Goal: Task Accomplishment & Management: Use online tool/utility

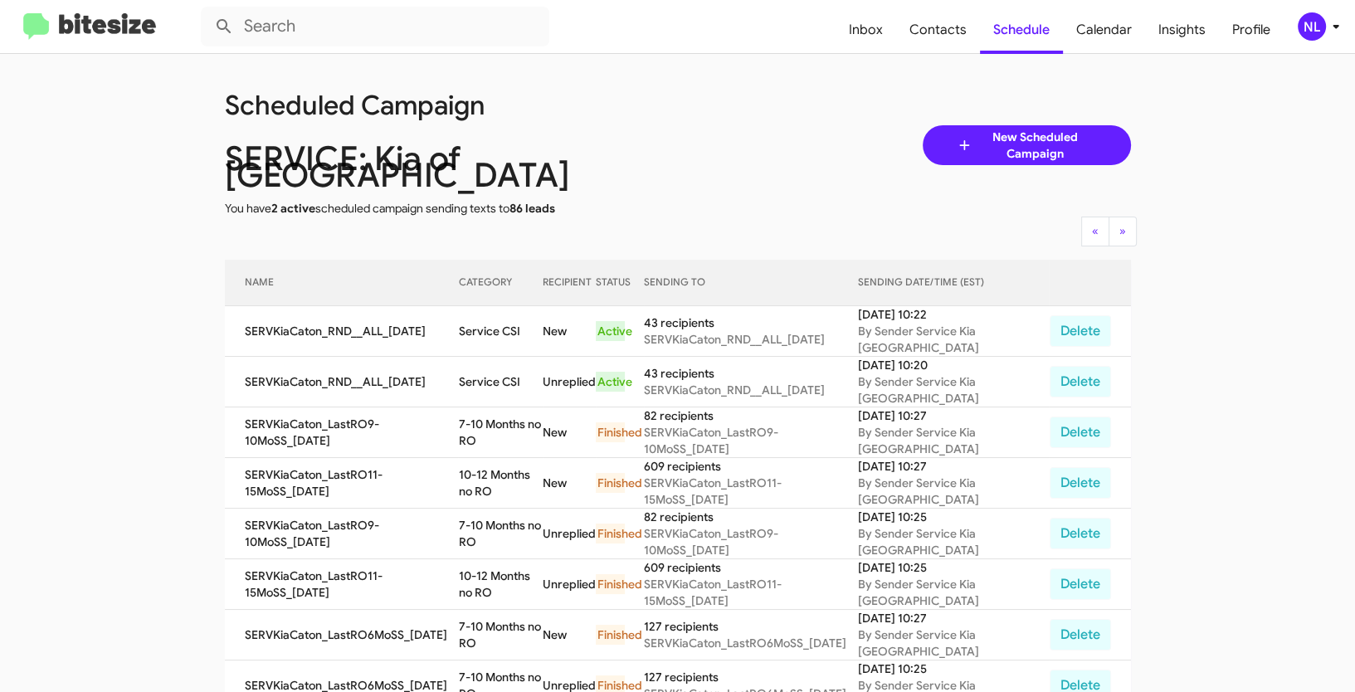
click at [1313, 24] on div "NL" at bounding box center [1312, 26] width 28 height 28
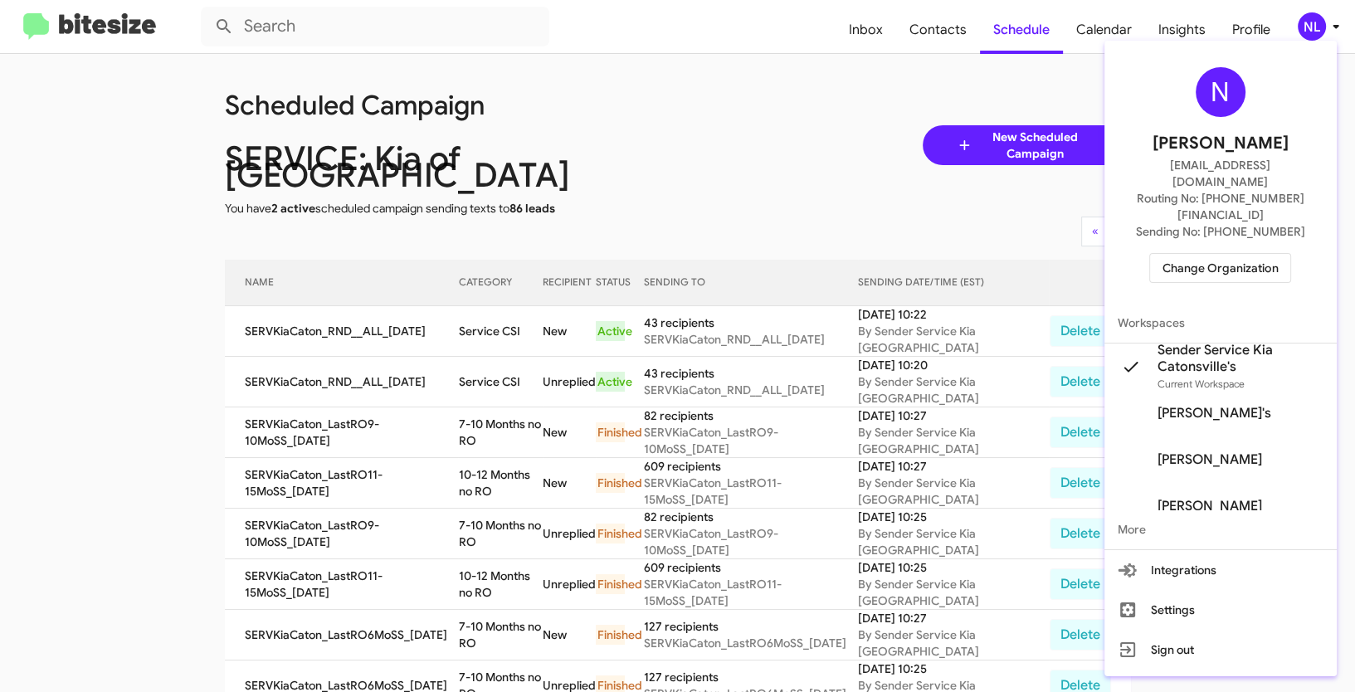
click at [1229, 254] on span "Change Organization" at bounding box center [1220, 268] width 115 height 28
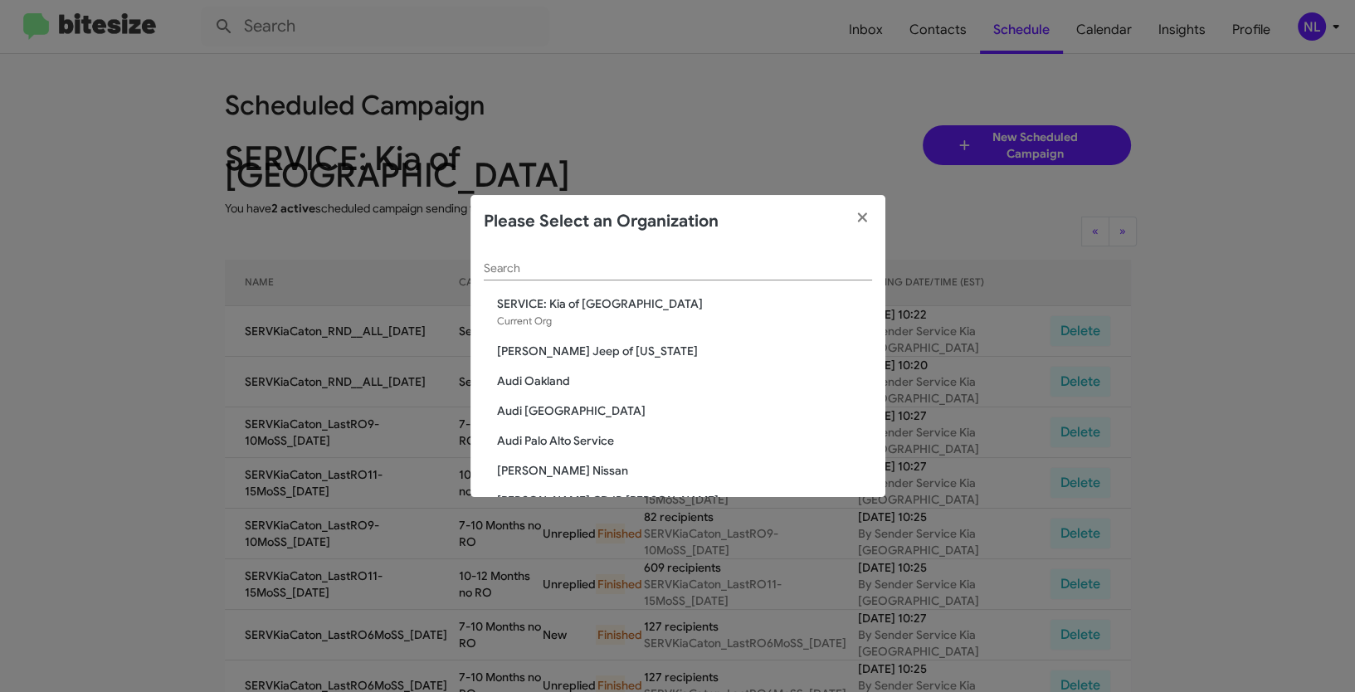
click at [510, 272] on input "Search" at bounding box center [678, 268] width 388 height 13
paste input "SERVICE: Volkswagen Laurel"
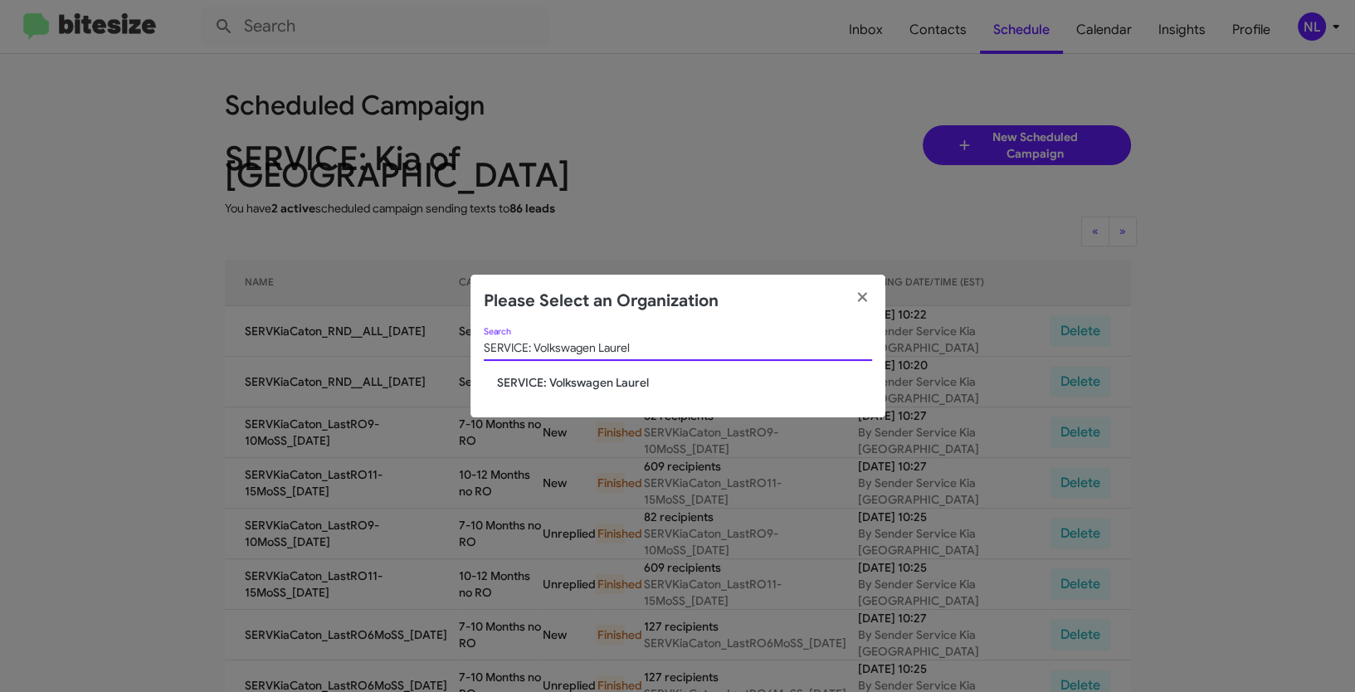
type input "SERVICE: Volkswagen Laurel"
click at [606, 387] on span "SERVICE: Volkswagen Laurel" at bounding box center [684, 382] width 375 height 17
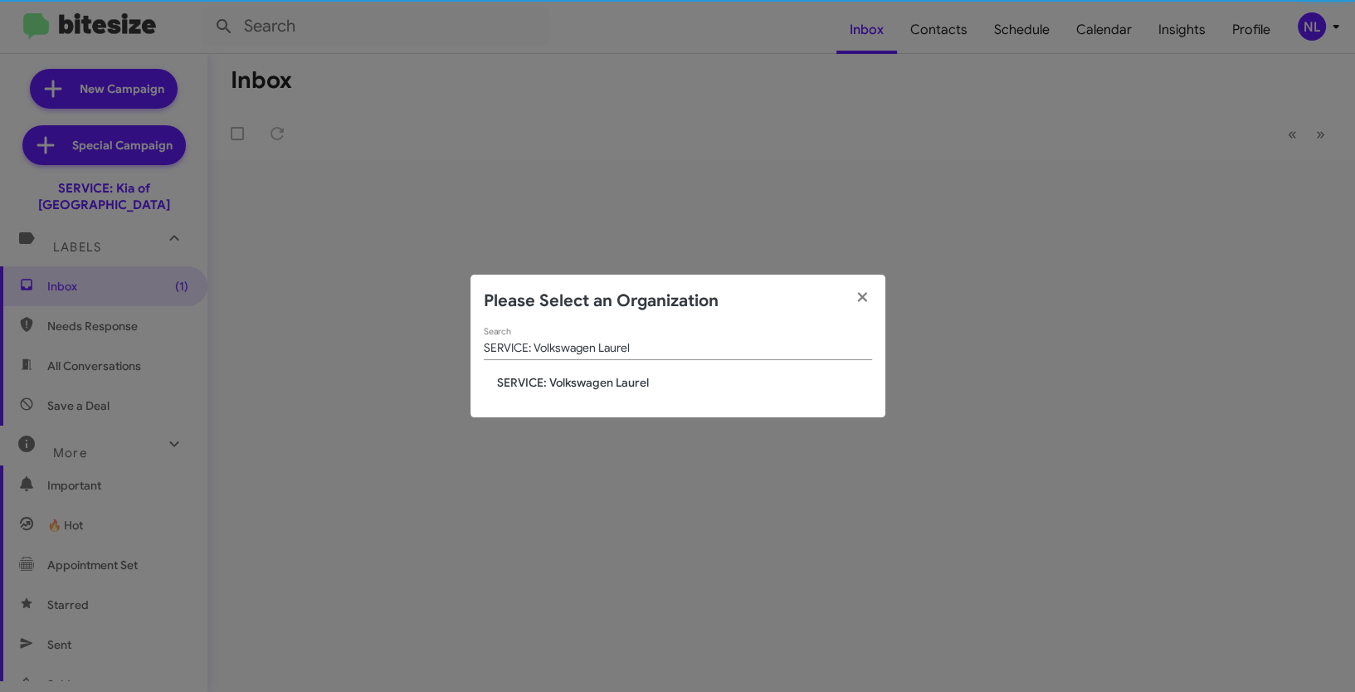
click at [588, 380] on span "SERVICE: Volkswagen Laurel" at bounding box center [684, 382] width 375 height 17
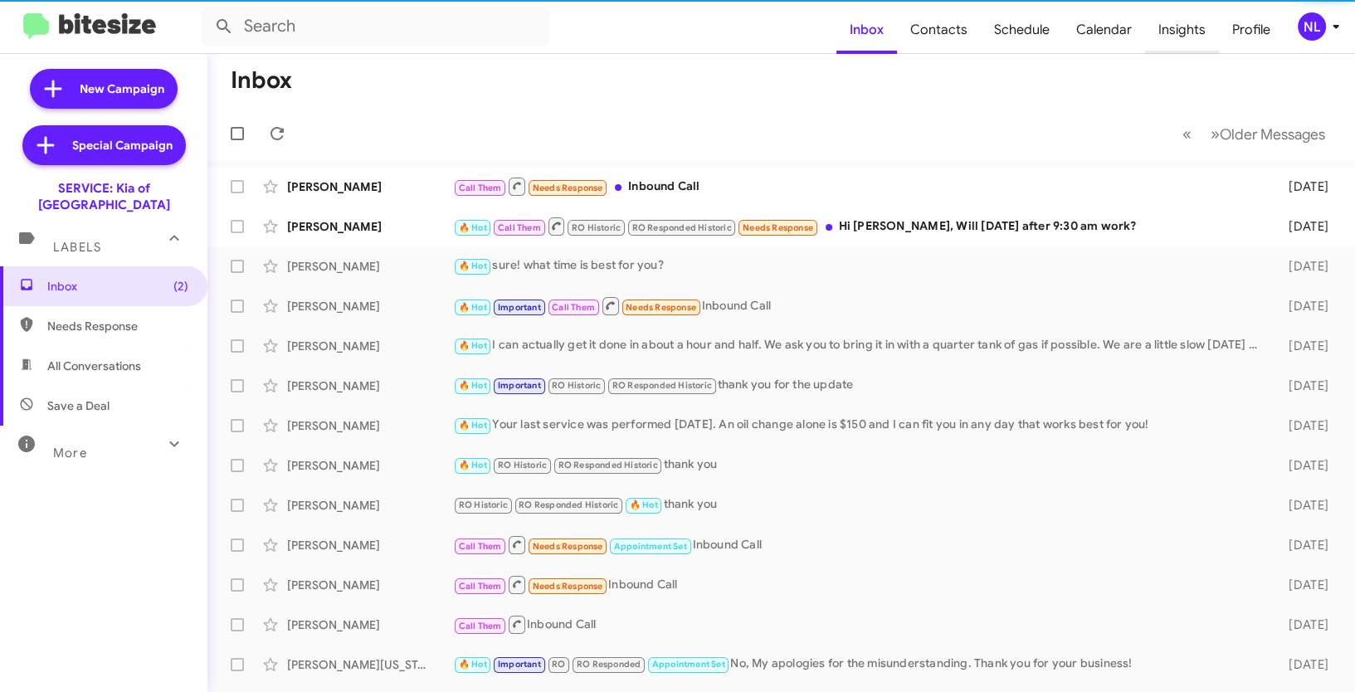
click at [1190, 28] on span "Insights" at bounding box center [1182, 30] width 74 height 48
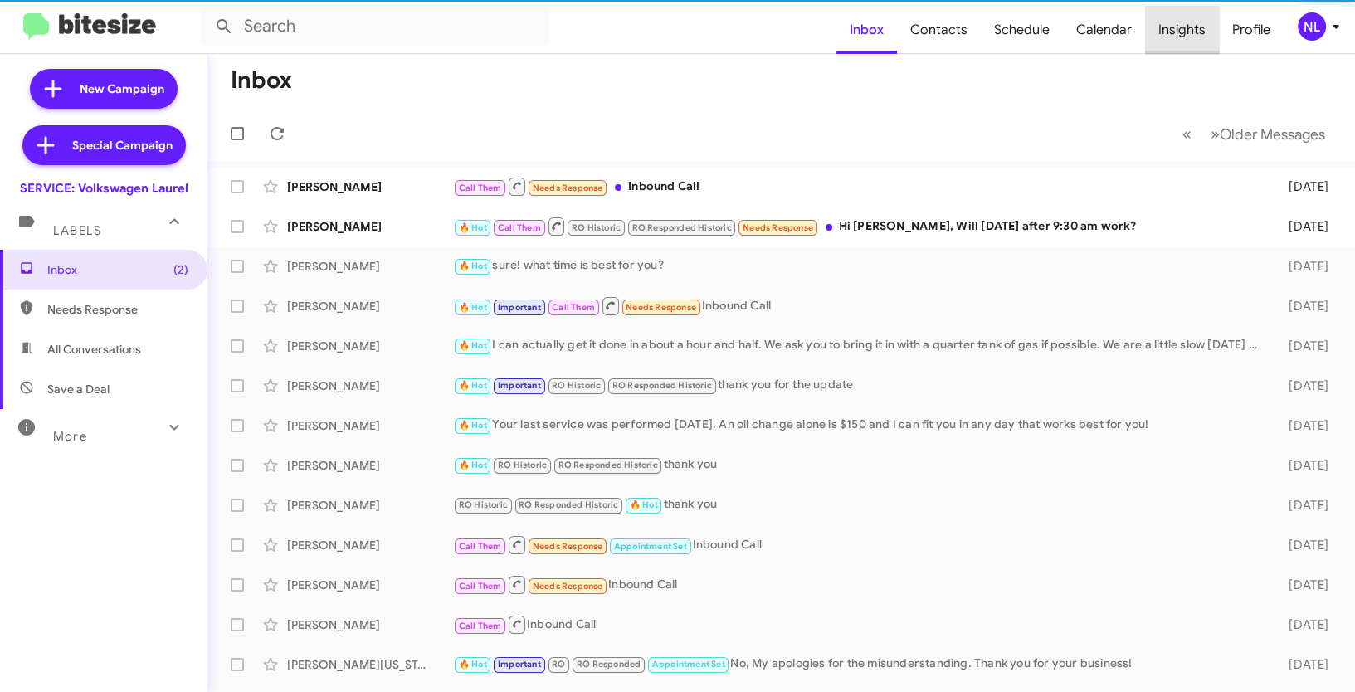
click at [1194, 27] on span "Insights" at bounding box center [1182, 30] width 74 height 48
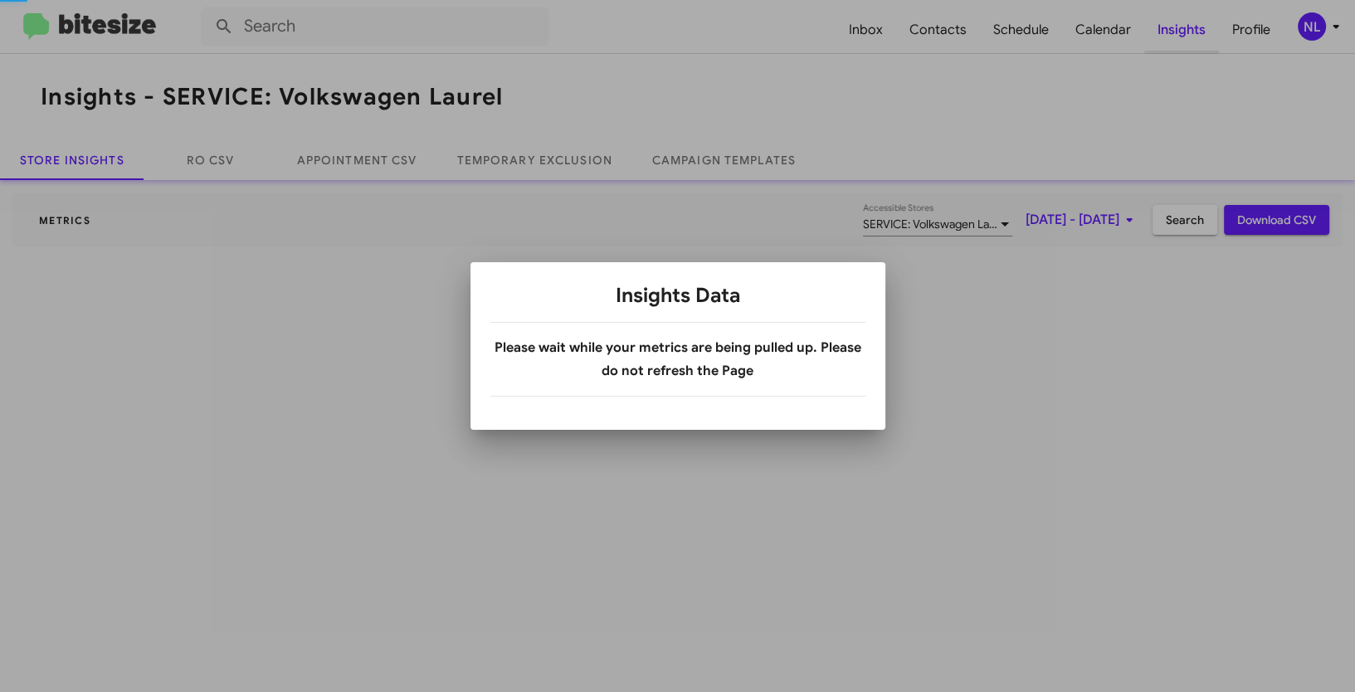
click at [1181, 27] on div at bounding box center [677, 346] width 1355 height 692
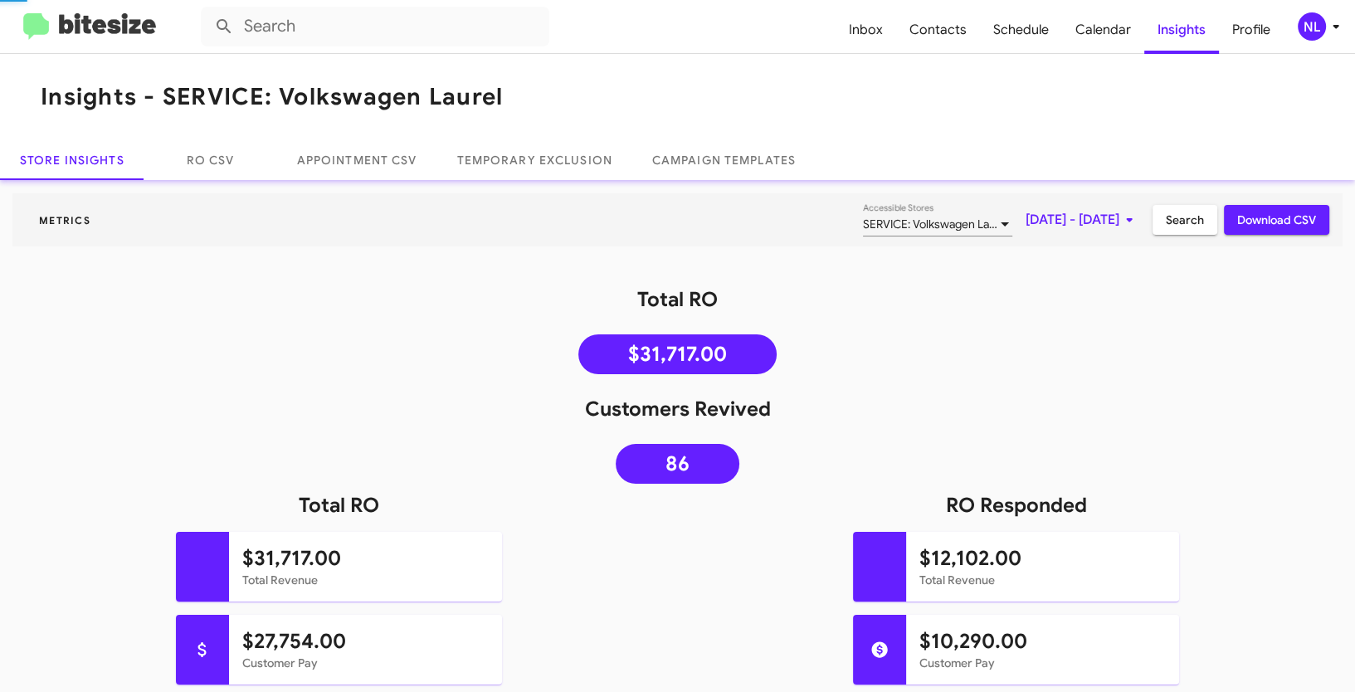
click at [646, 100] on mat-toolbar "Insights - SERVICE: Volkswagen Laurel" at bounding box center [677, 97] width 1355 height 86
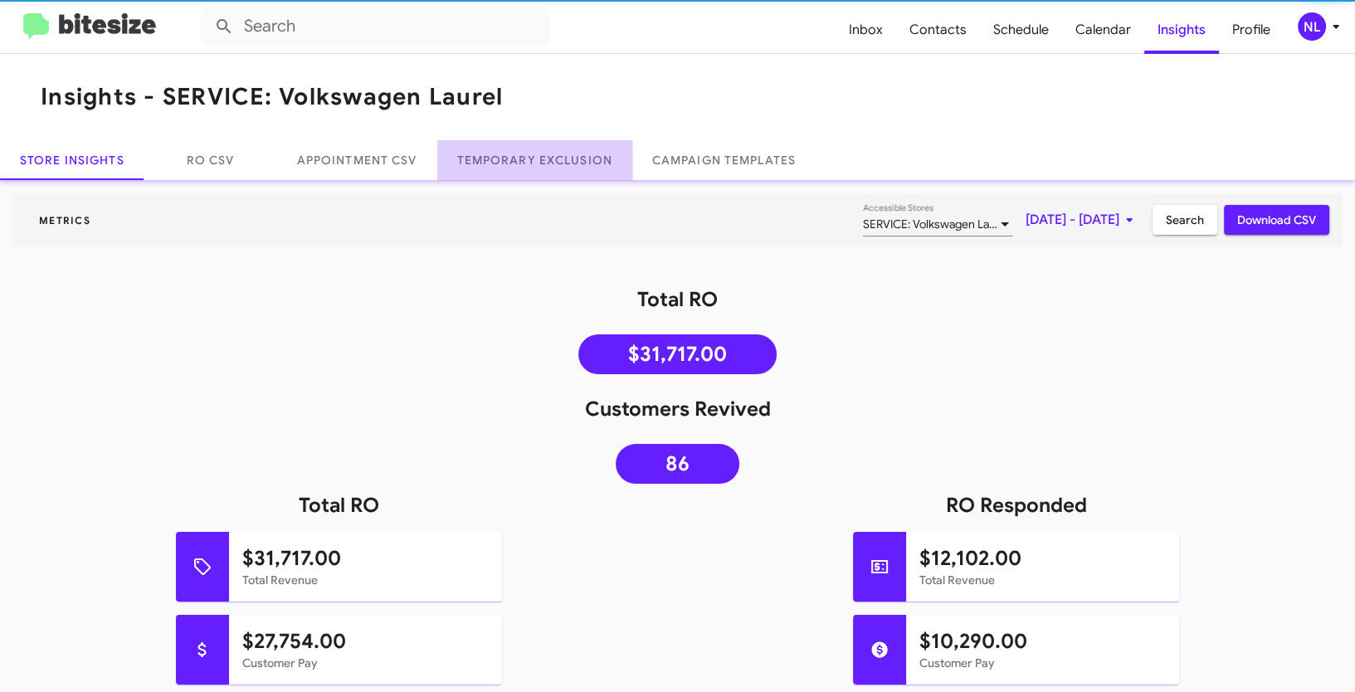
click at [545, 167] on link "Temporary Exclusion" at bounding box center [534, 160] width 195 height 40
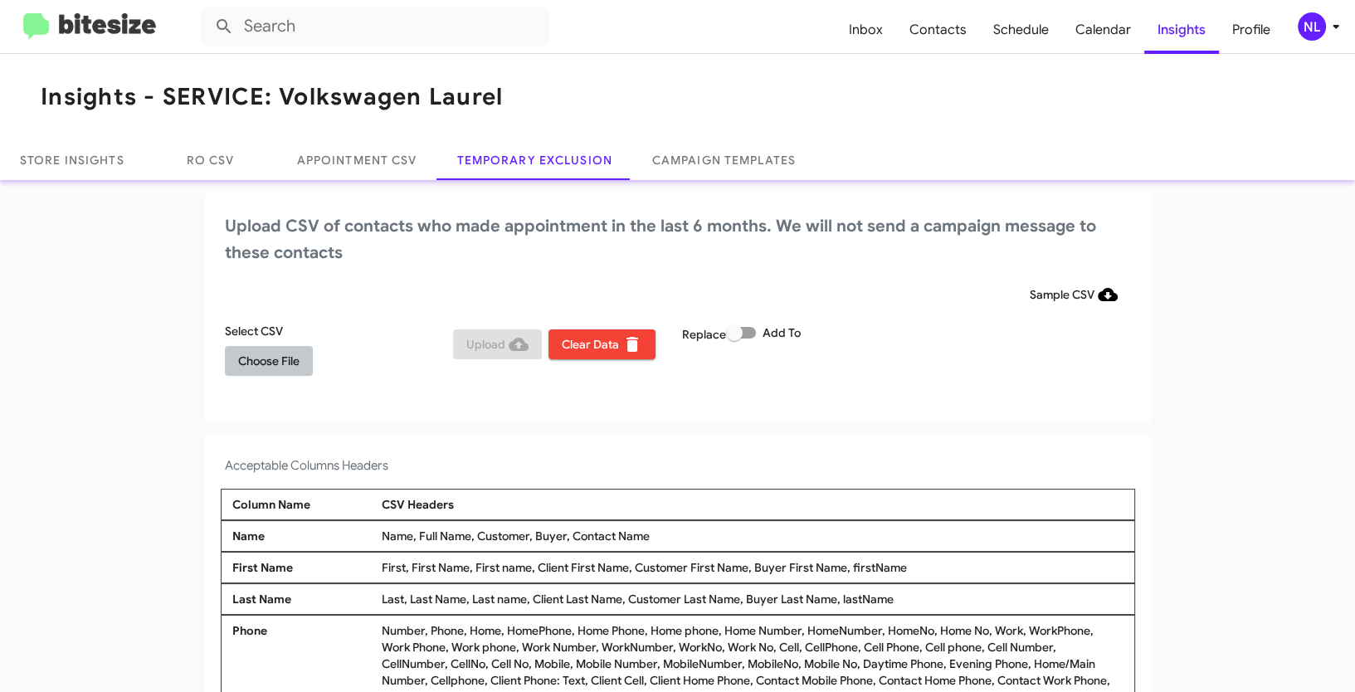
click at [269, 364] on span "Choose File" at bounding box center [268, 361] width 61 height 30
click at [1313, 25] on div "NL" at bounding box center [1312, 26] width 28 height 28
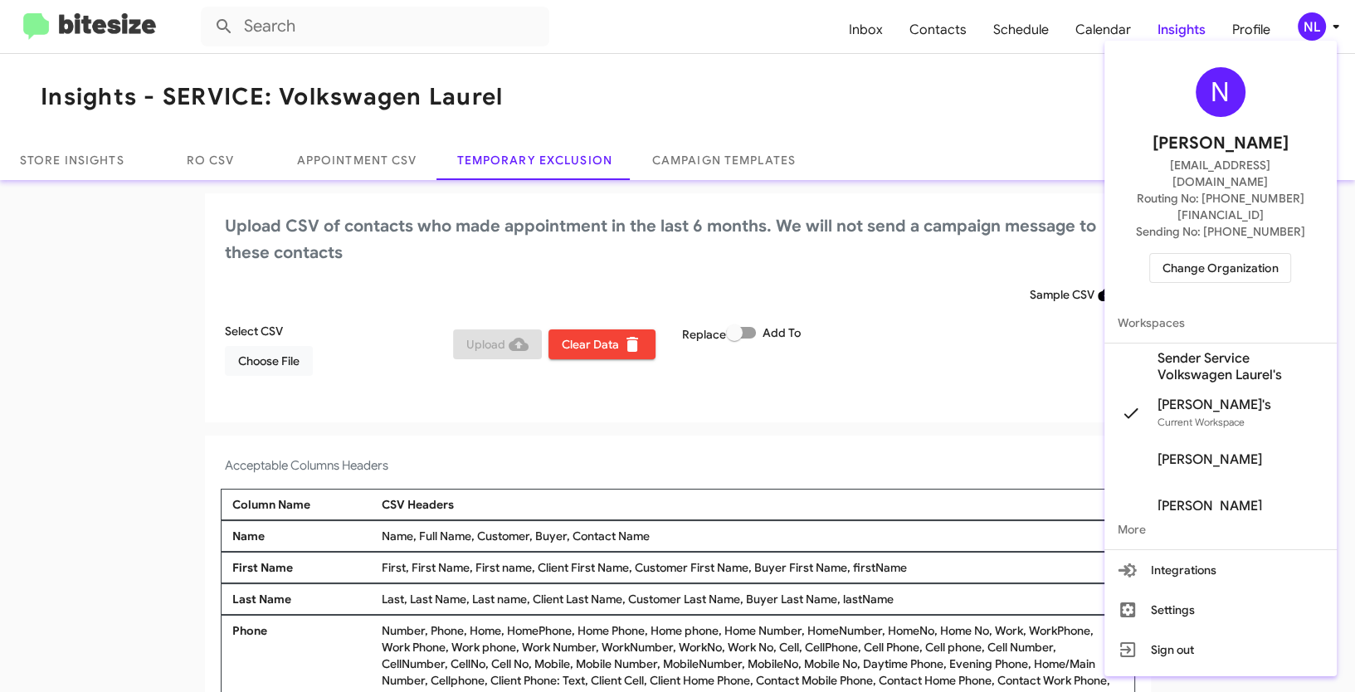
click at [1208, 350] on span "Sender Service Volkswagen Laurel's" at bounding box center [1241, 366] width 166 height 33
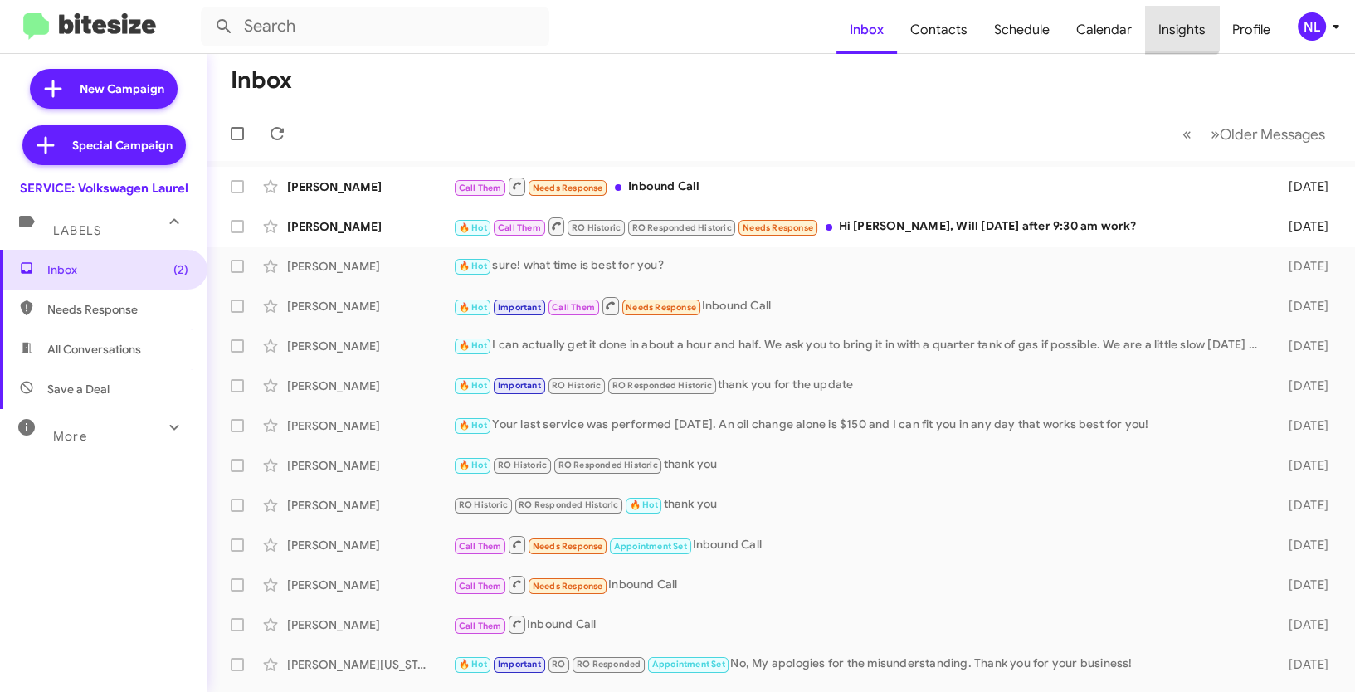
click at [1178, 22] on span "Insights" at bounding box center [1182, 30] width 74 height 48
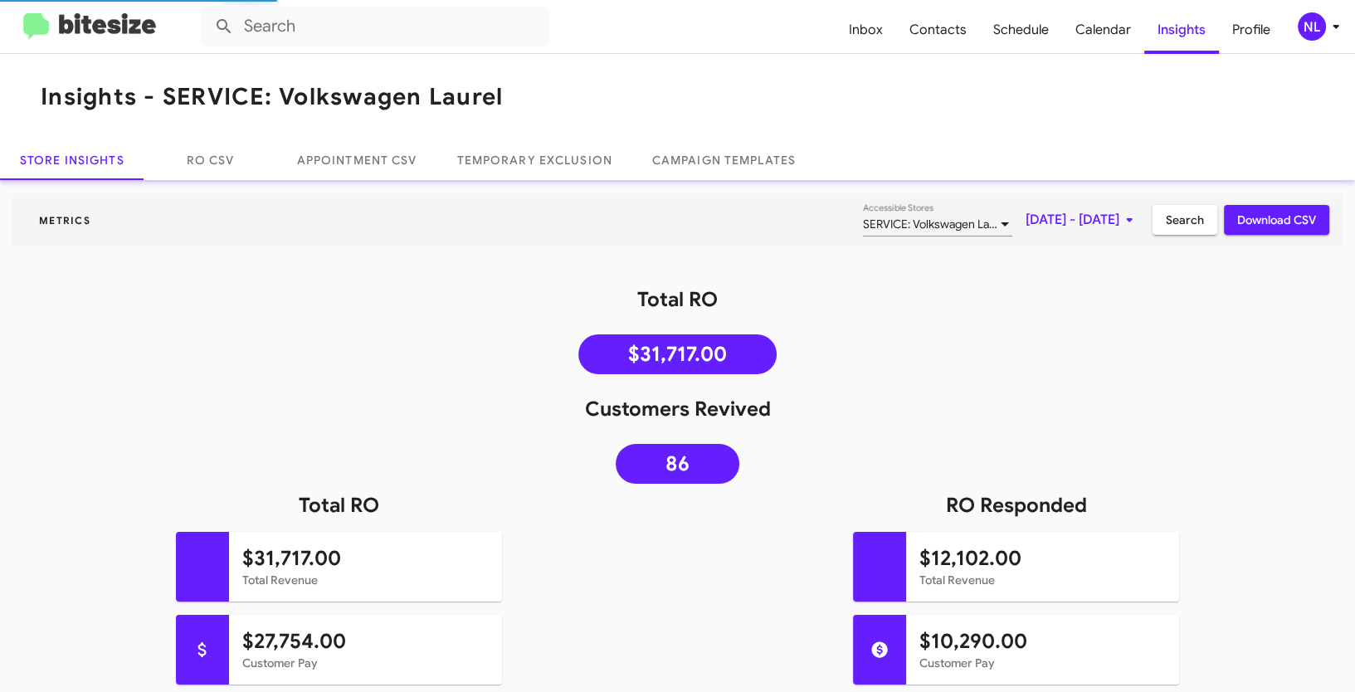
click at [554, 109] on mat-toolbar "Insights - SERVICE: Volkswagen Laurel" at bounding box center [677, 97] width 1355 height 86
click at [530, 171] on link "Temporary Exclusion" at bounding box center [534, 160] width 195 height 40
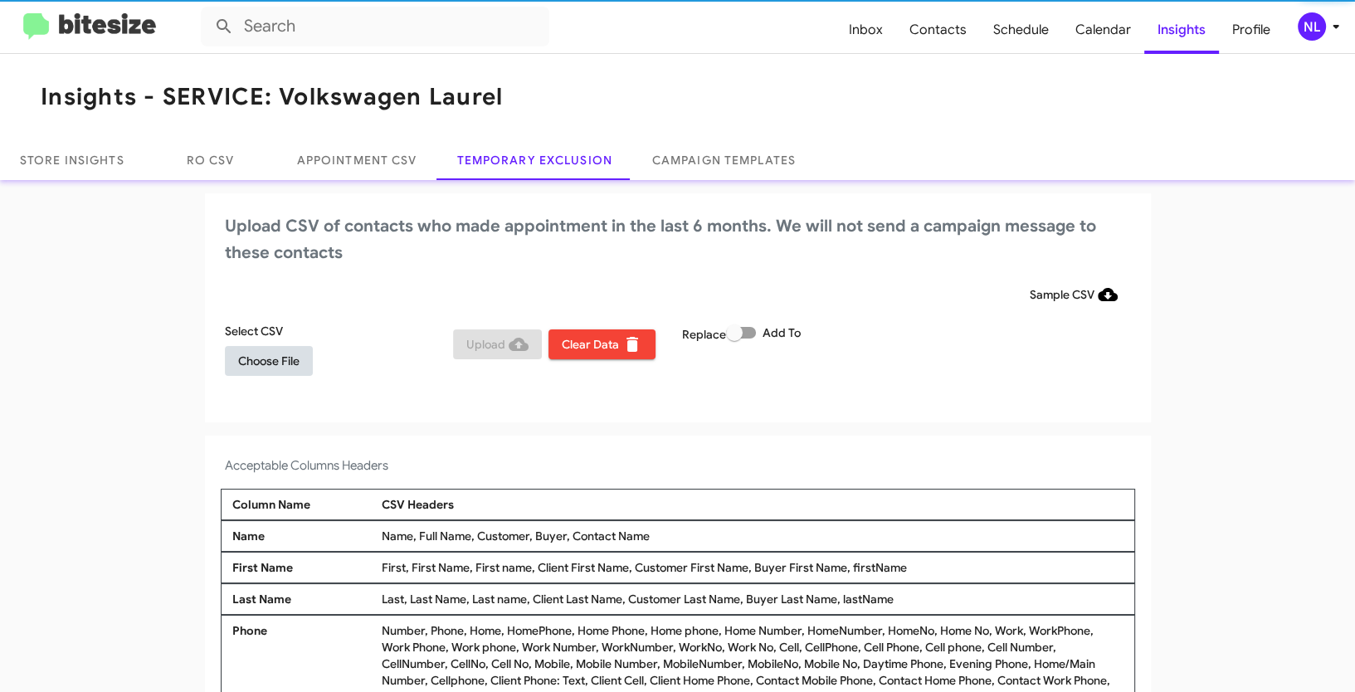
click at [289, 357] on span "Choose File" at bounding box center [268, 361] width 61 height 30
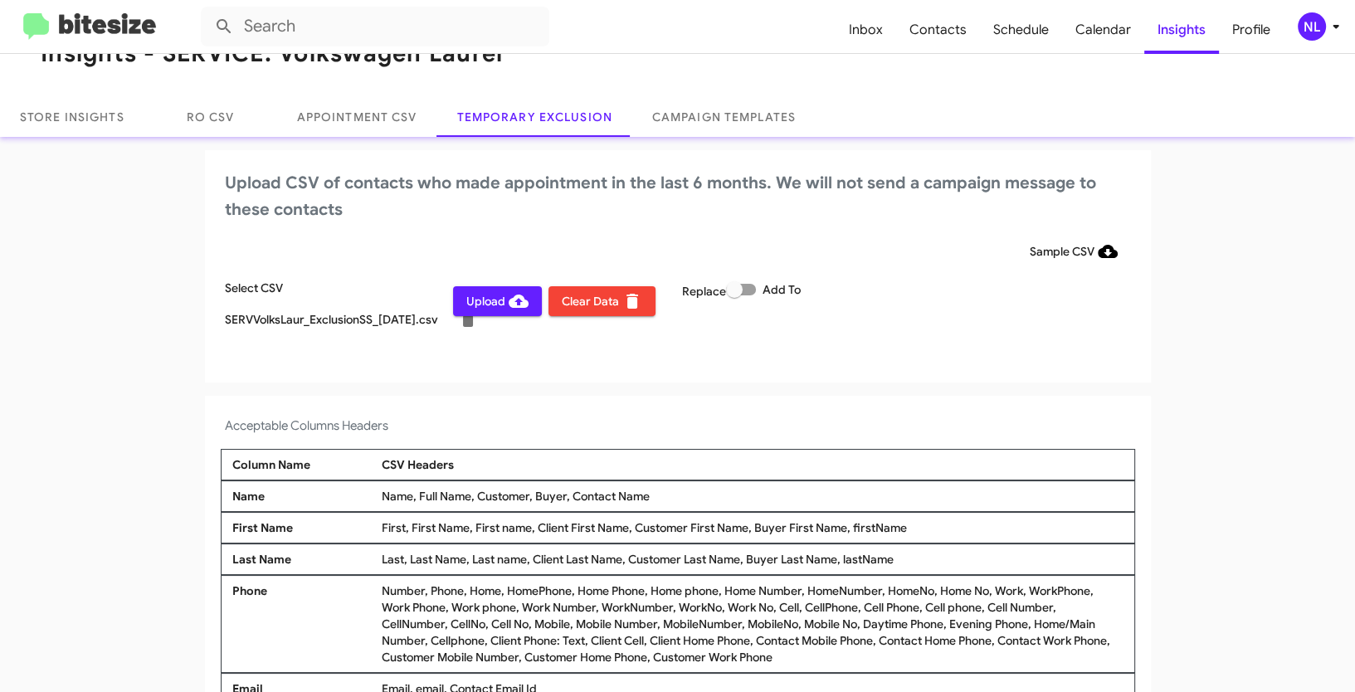
scroll to position [86, 0]
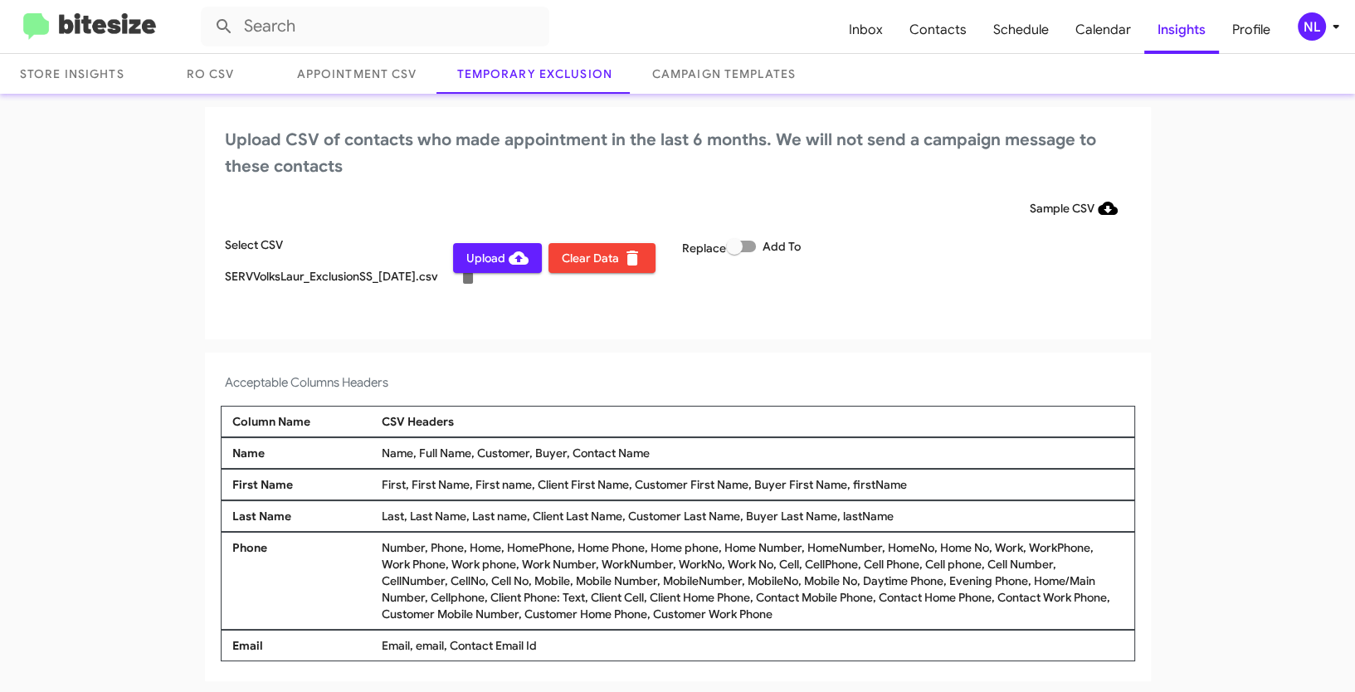
click at [477, 258] on span "Upload" at bounding box center [497, 258] width 62 height 30
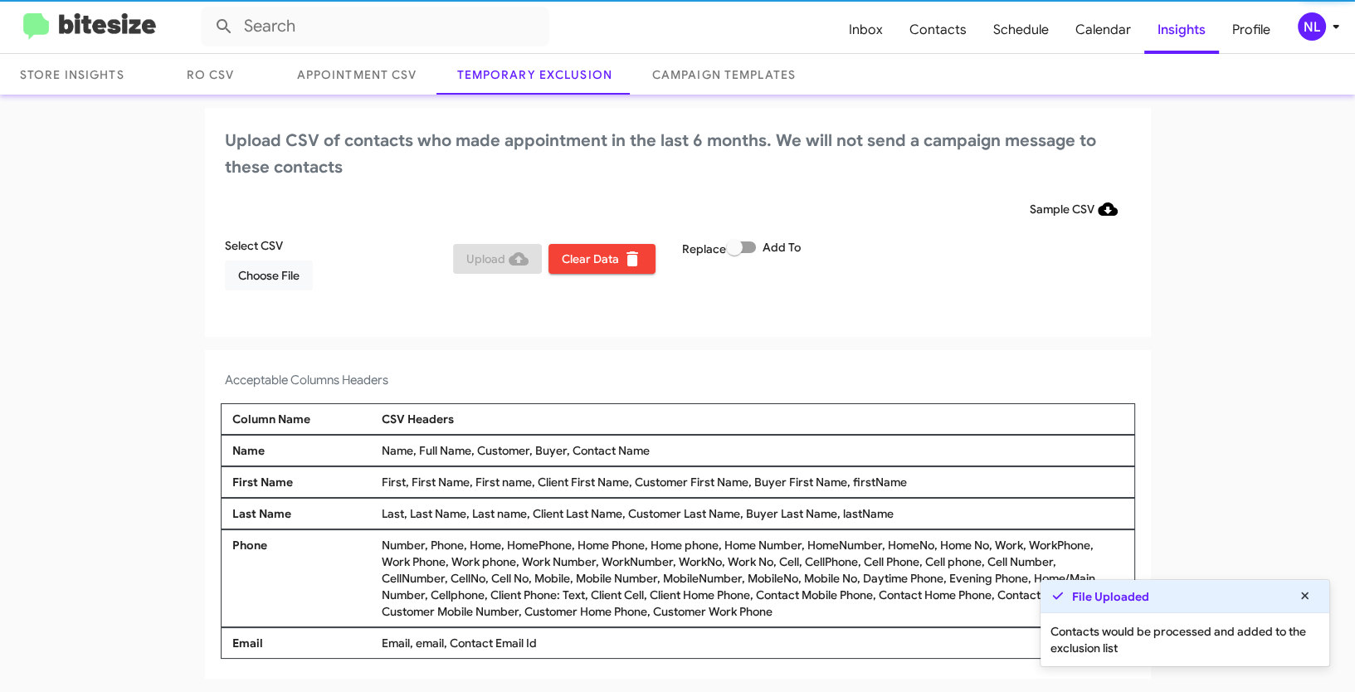
scroll to position [83, 0]
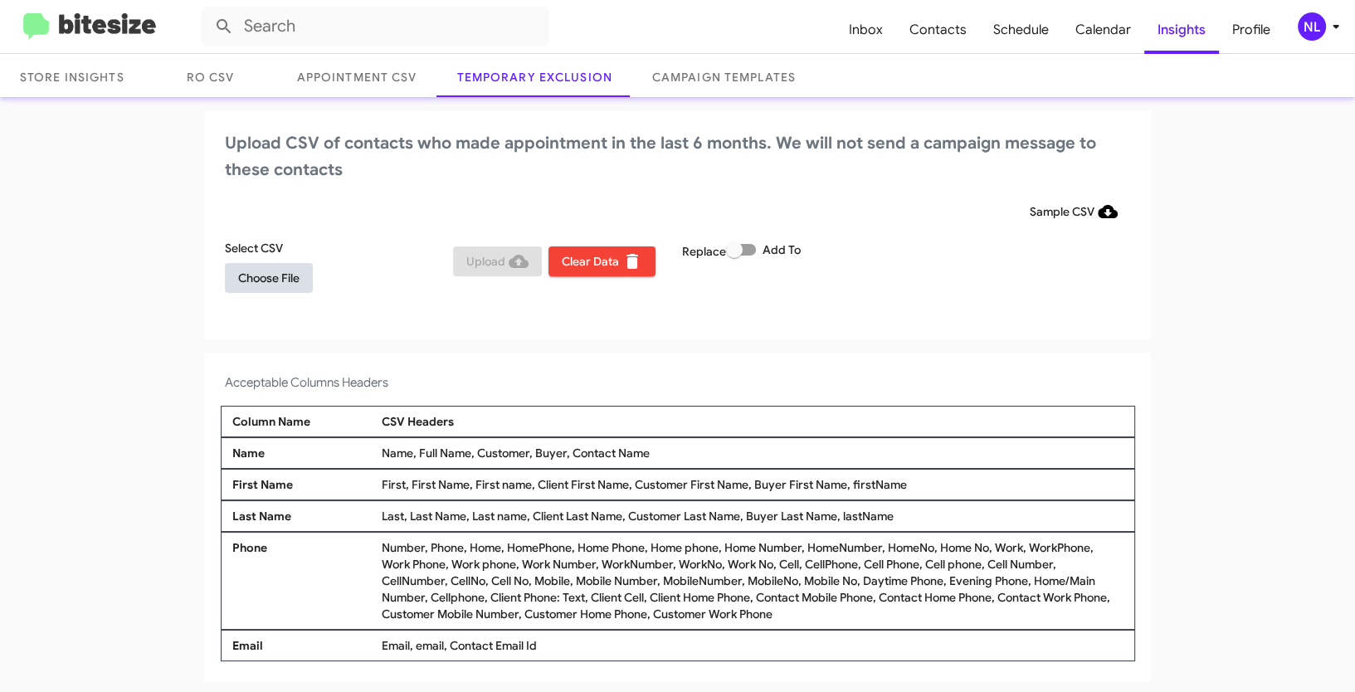
click at [261, 274] on span "Choose File" at bounding box center [268, 278] width 61 height 30
click at [749, 251] on span at bounding box center [741, 250] width 30 height 12
click at [735, 256] on input "Add To" at bounding box center [734, 256] width 1 height 1
checkbox input "true"
click at [264, 279] on span "Choose File" at bounding box center [268, 278] width 61 height 30
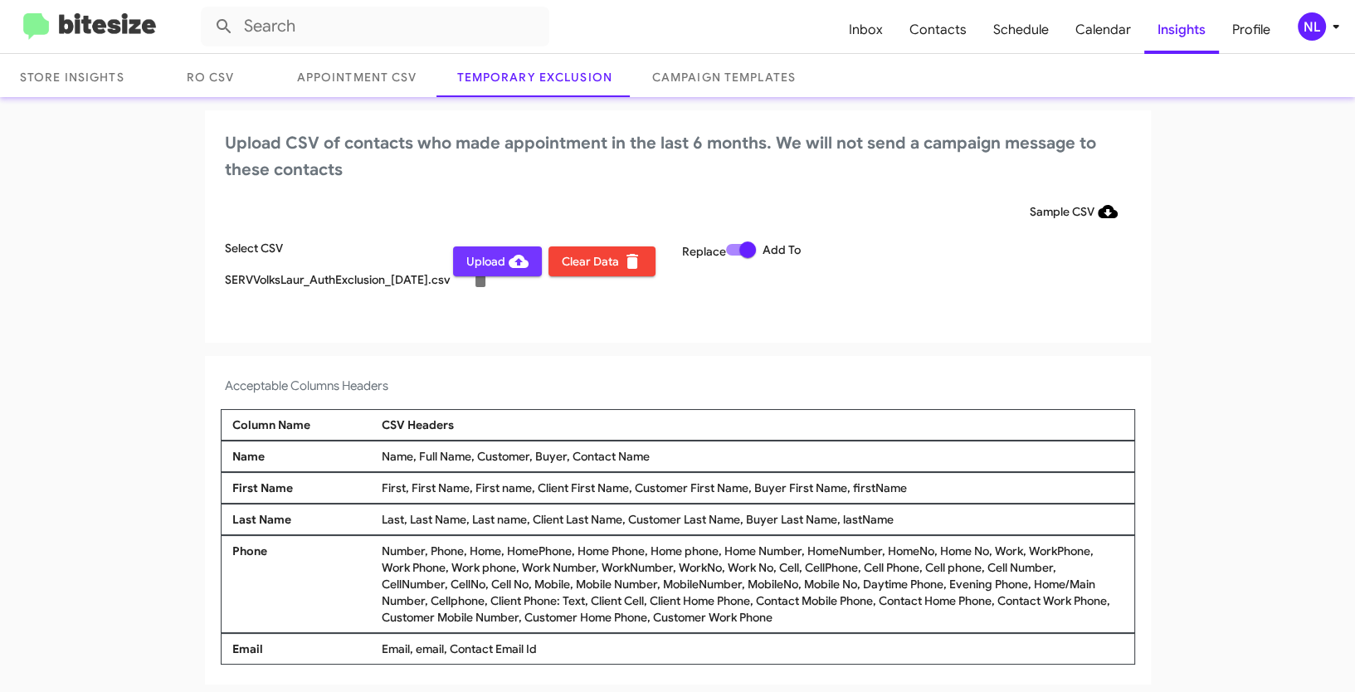
click at [477, 264] on span "Upload" at bounding box center [497, 262] width 62 height 30
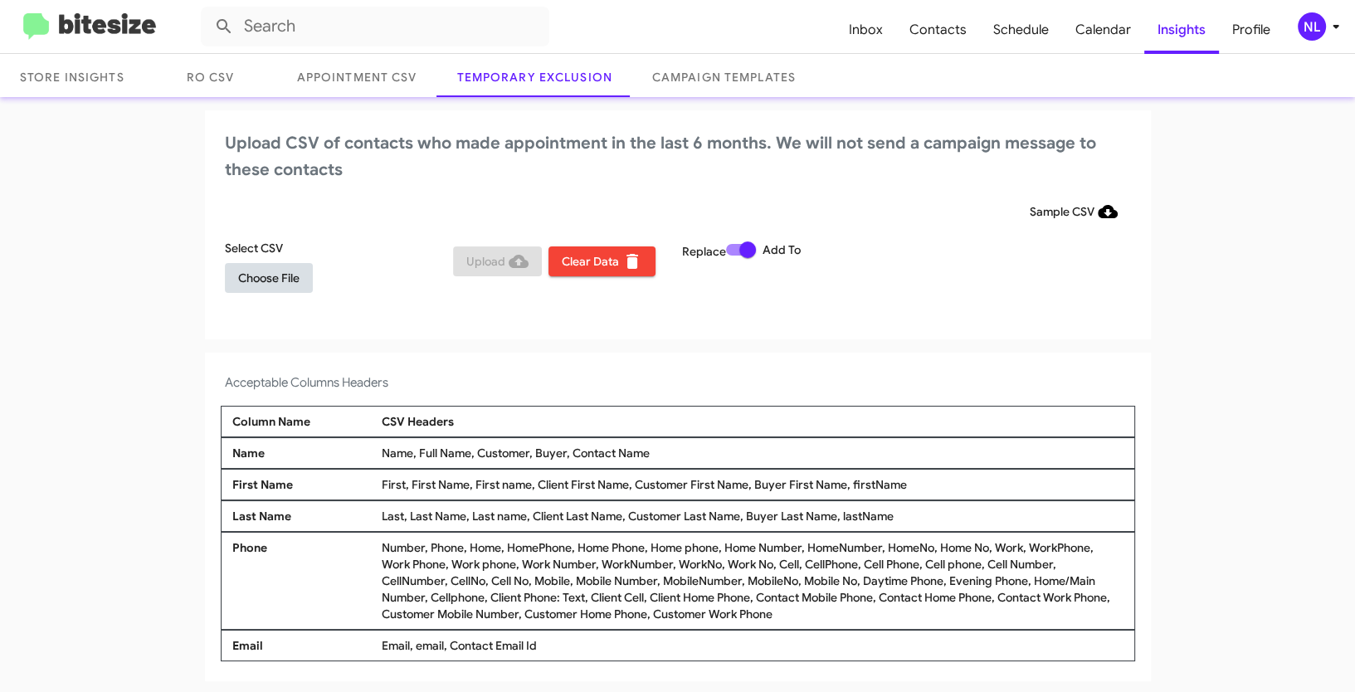
click at [257, 278] on span "Choose File" at bounding box center [268, 278] width 61 height 30
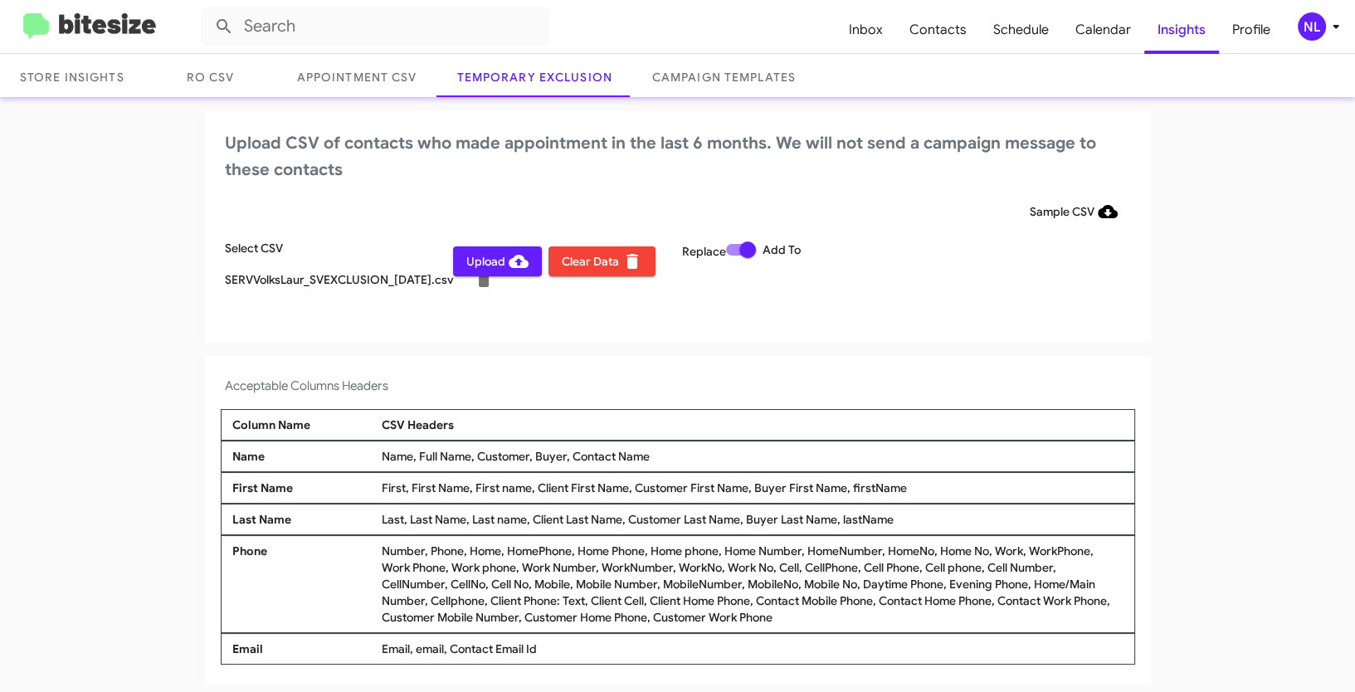
click at [539, 354] on app-temporary-exclusion-csv "Upload CSV of contacts who made appointment in the last 6 months. We will not s…" at bounding box center [677, 397] width 1355 height 574
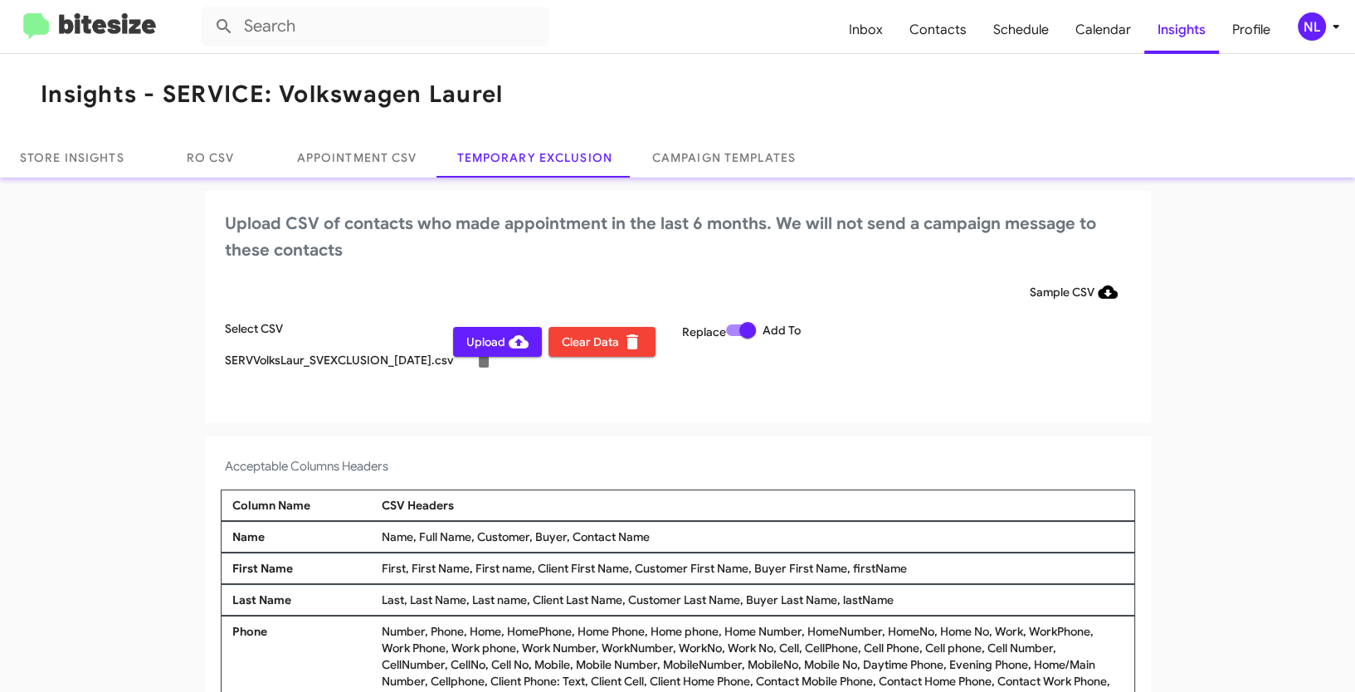
scroll to position [0, 0]
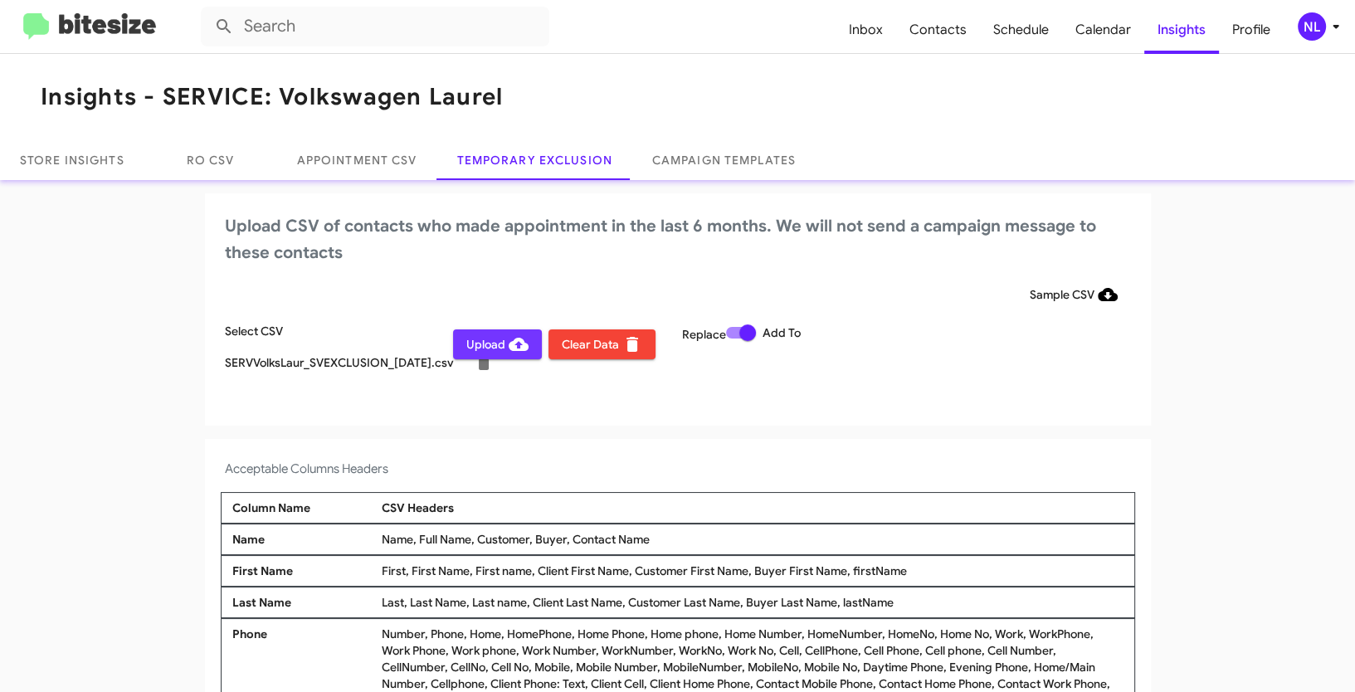
click at [477, 349] on span "Upload" at bounding box center [497, 345] width 62 height 30
